Goal: Task Accomplishment & Management: Use online tool/utility

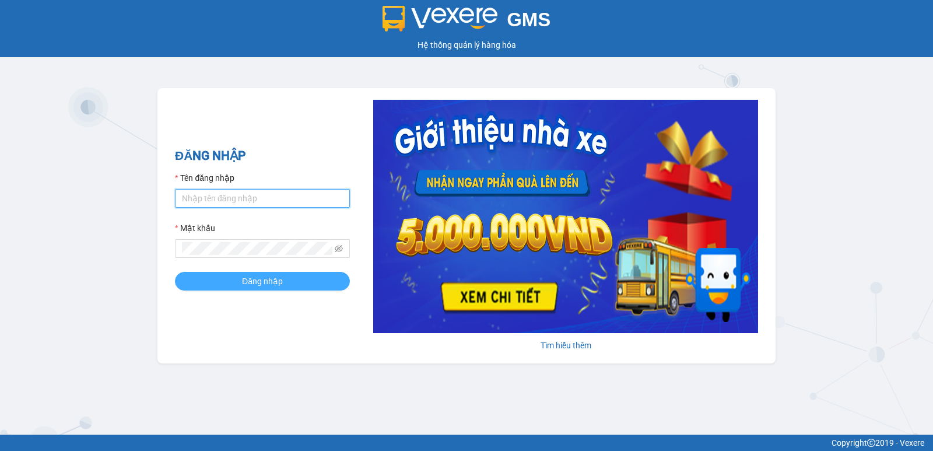
type input "pvgodau.dongphuoc"
click at [280, 277] on span "Đăng nhập" at bounding box center [262, 281] width 41 height 13
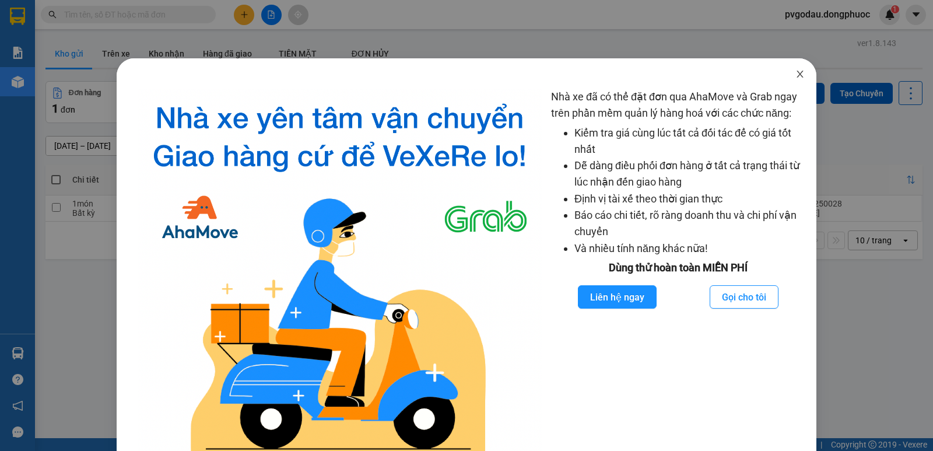
click at [796, 73] on icon "close" at bounding box center [800, 73] width 9 height 9
